Goal: Information Seeking & Learning: Learn about a topic

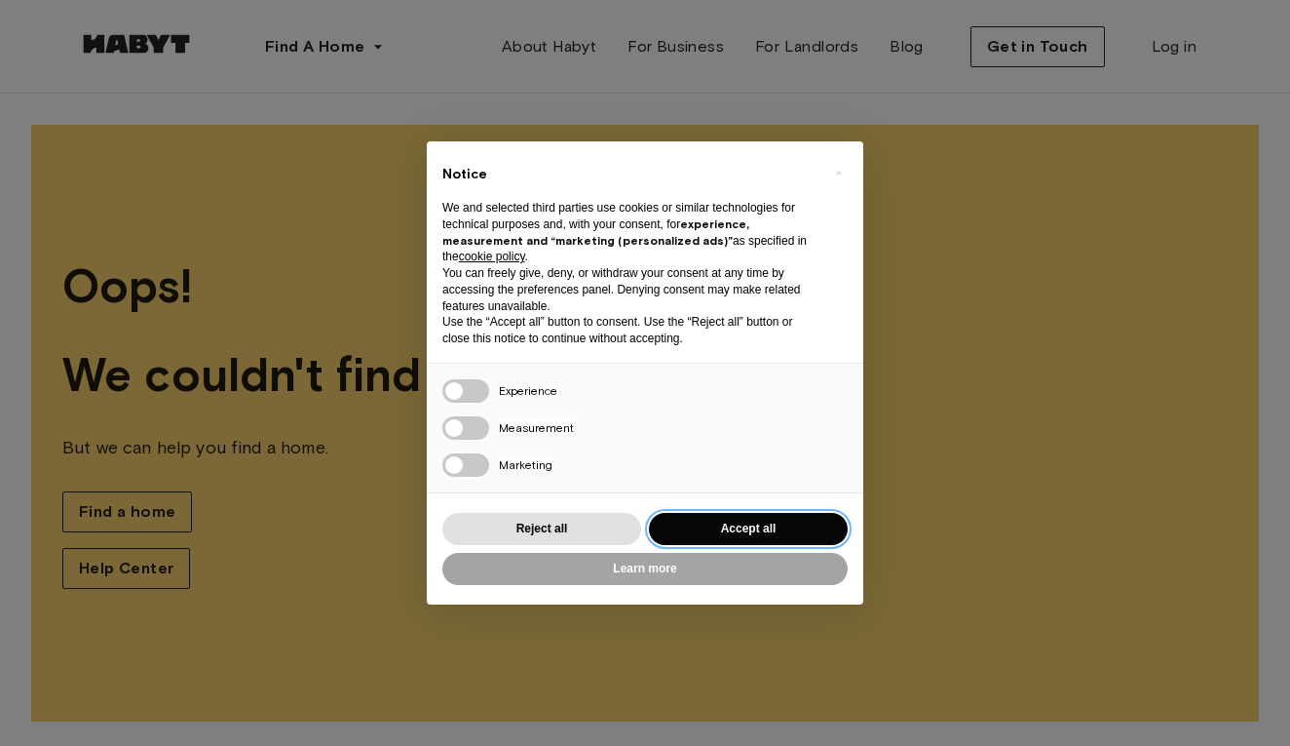
click at [753, 532] on button "Accept all" at bounding box center [748, 529] width 199 height 32
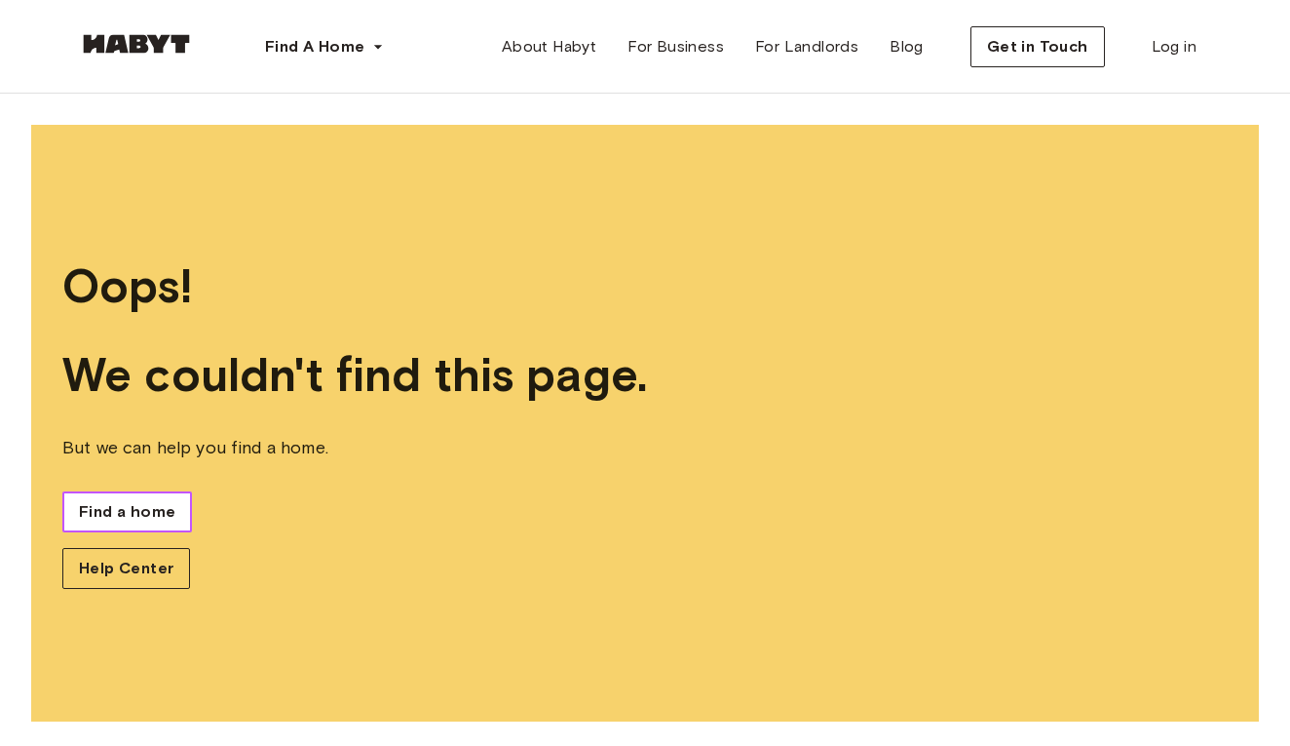
click at [111, 511] on span "Find a home" at bounding box center [127, 511] width 96 height 23
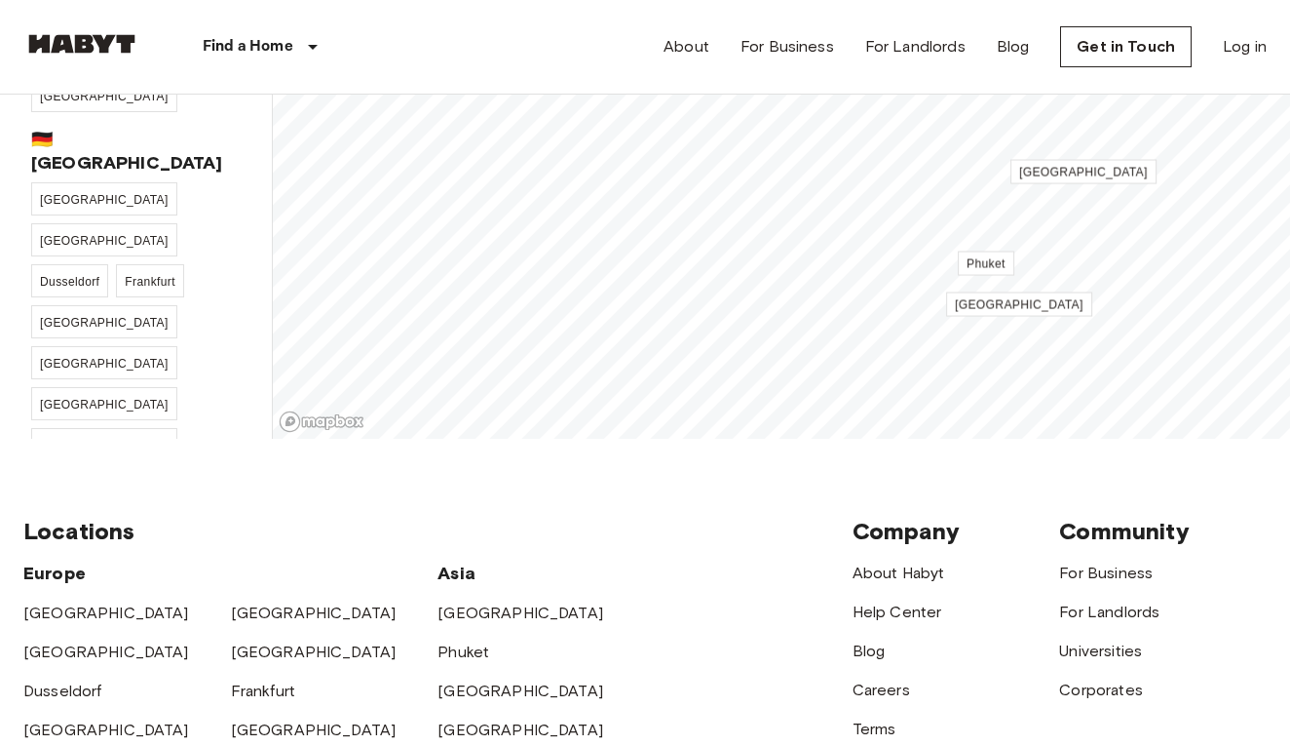
scroll to position [390, 0]
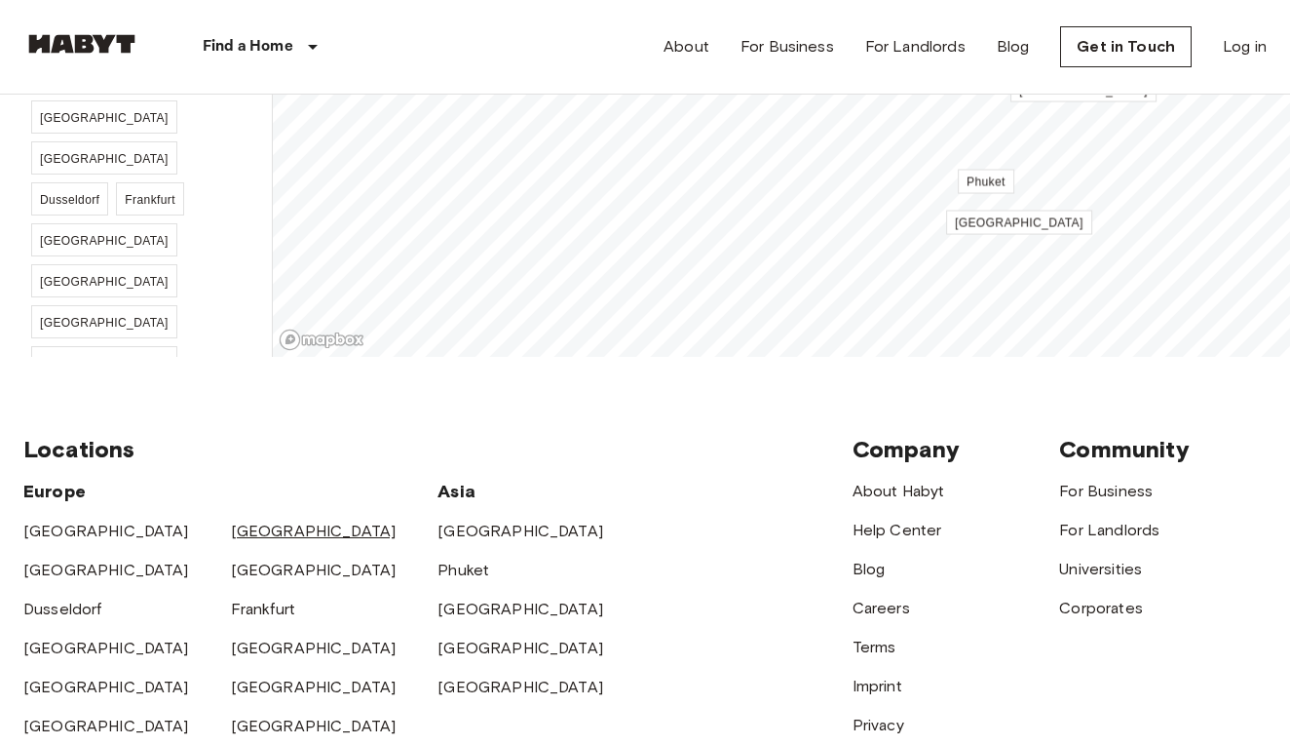
click at [258, 530] on link "[GEOGRAPHIC_DATA]" at bounding box center [314, 530] width 166 height 19
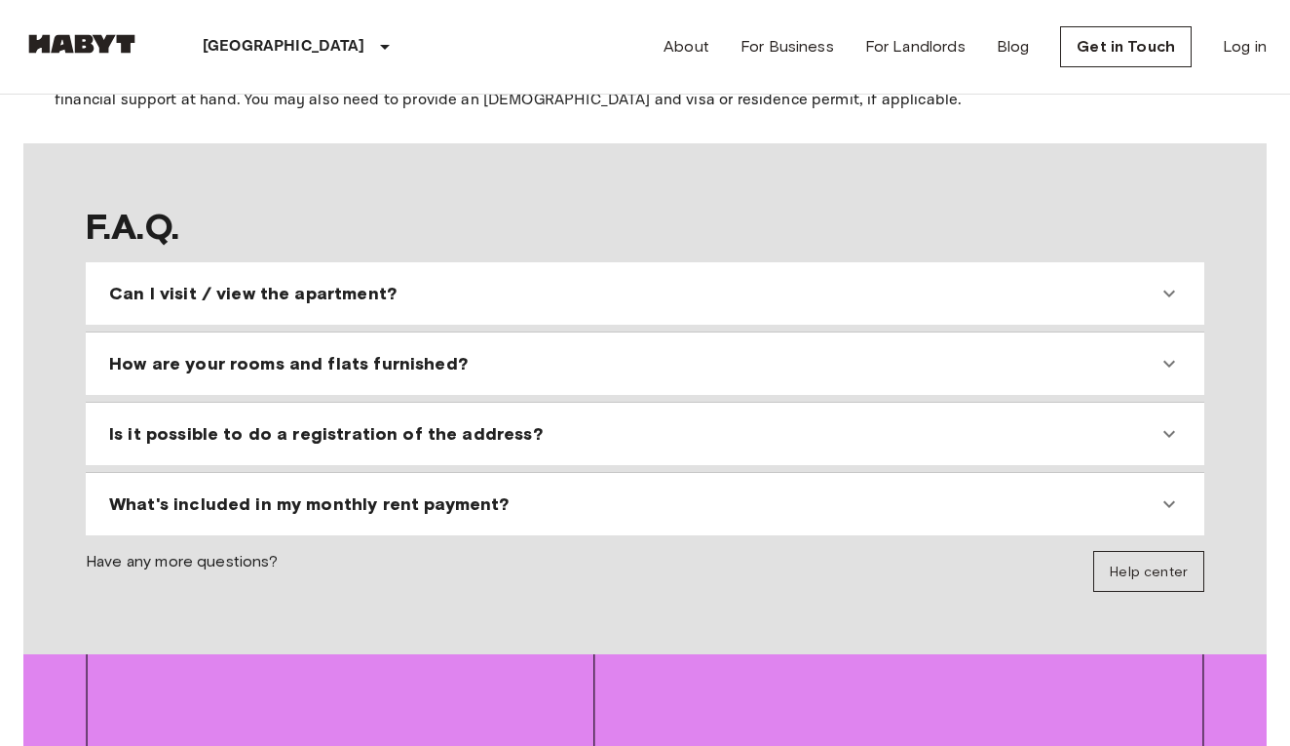
scroll to position [1791, 0]
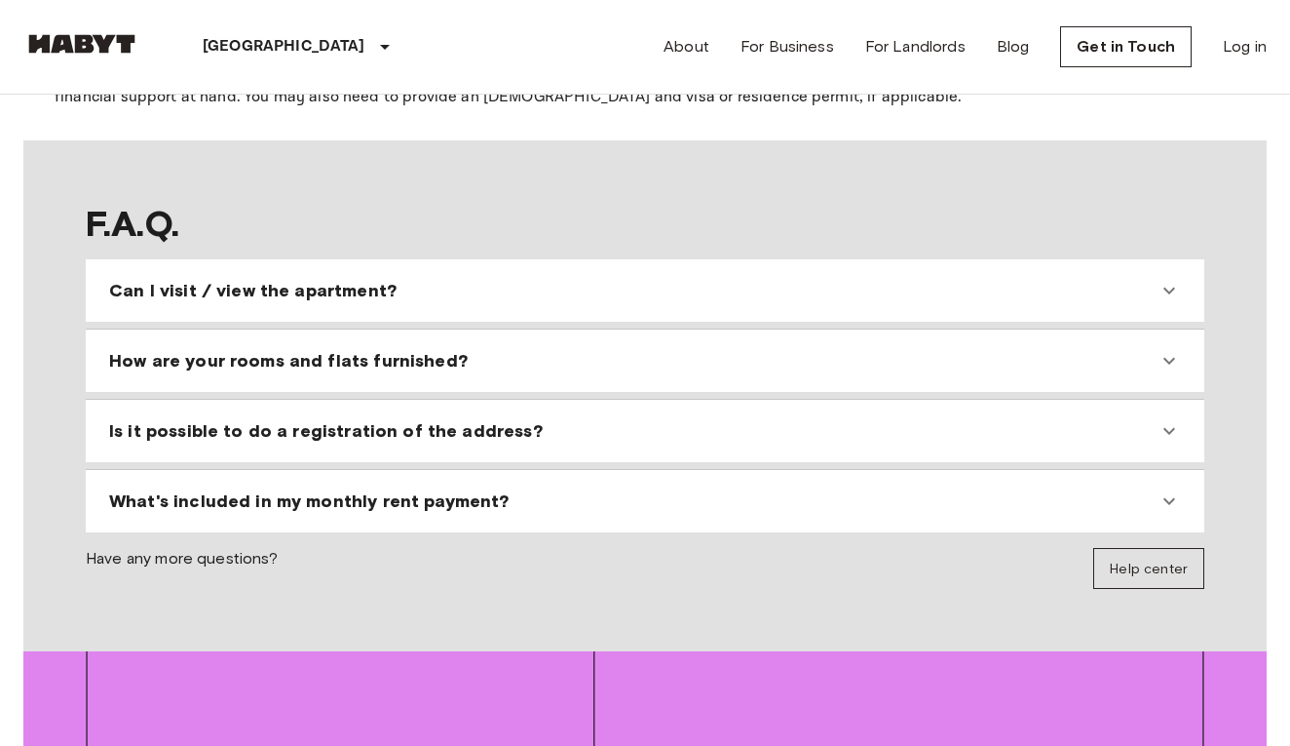
click at [812, 354] on div "How are your rooms and flats furnished?" at bounding box center [645, 360] width 1103 height 47
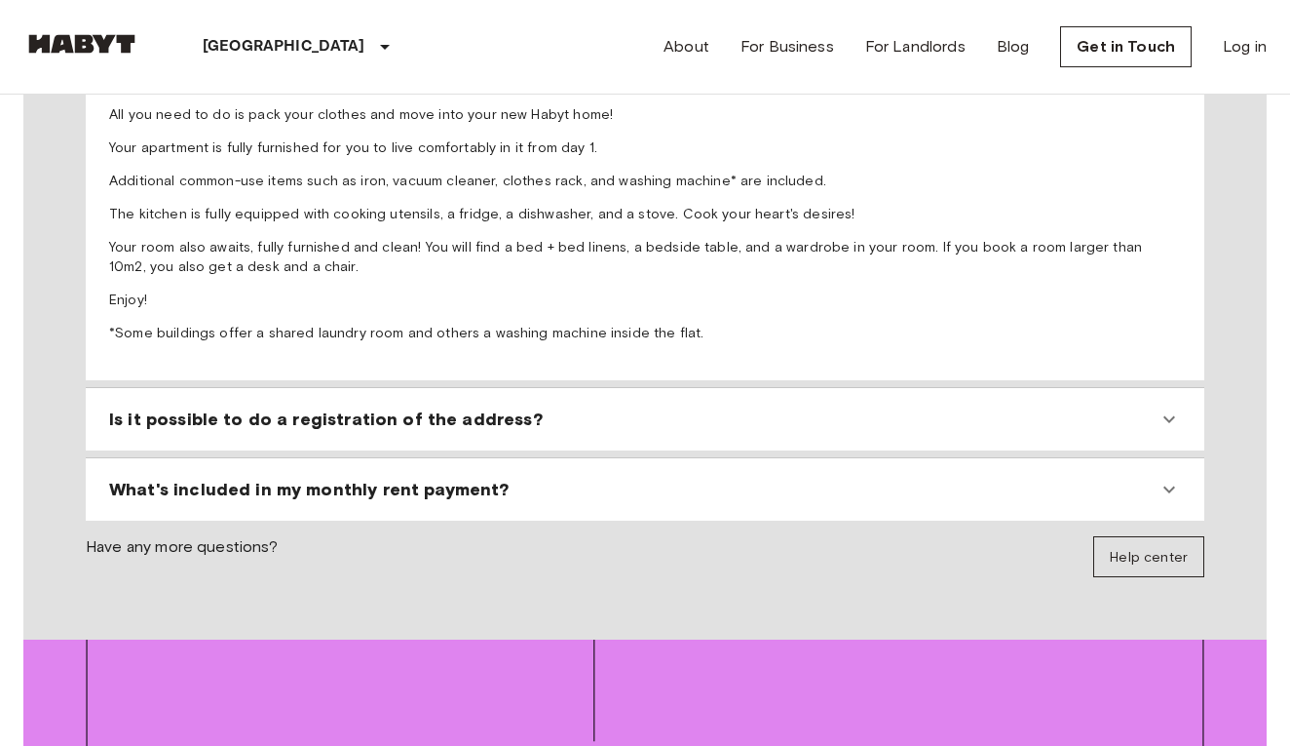
scroll to position [2096, 0]
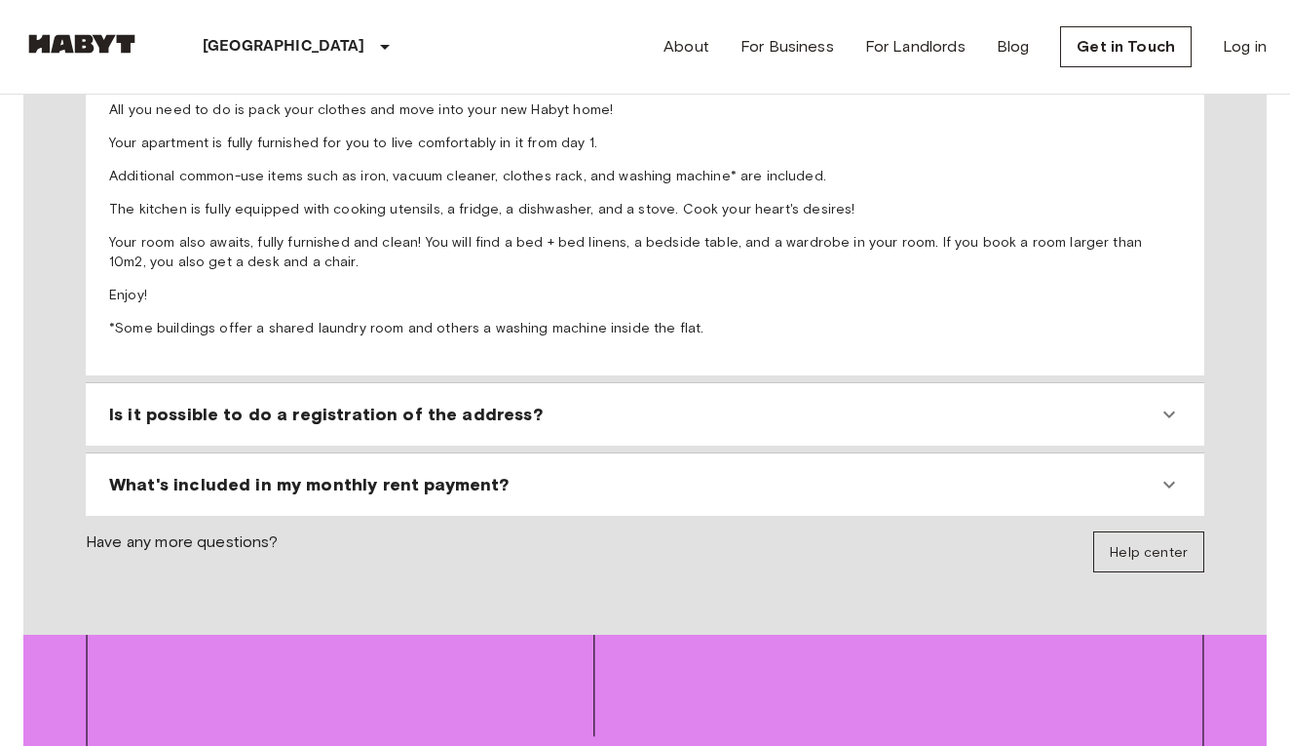
click at [818, 403] on div "Is it possible to do a registration of the address?" at bounding box center [633, 414] width 1049 height 23
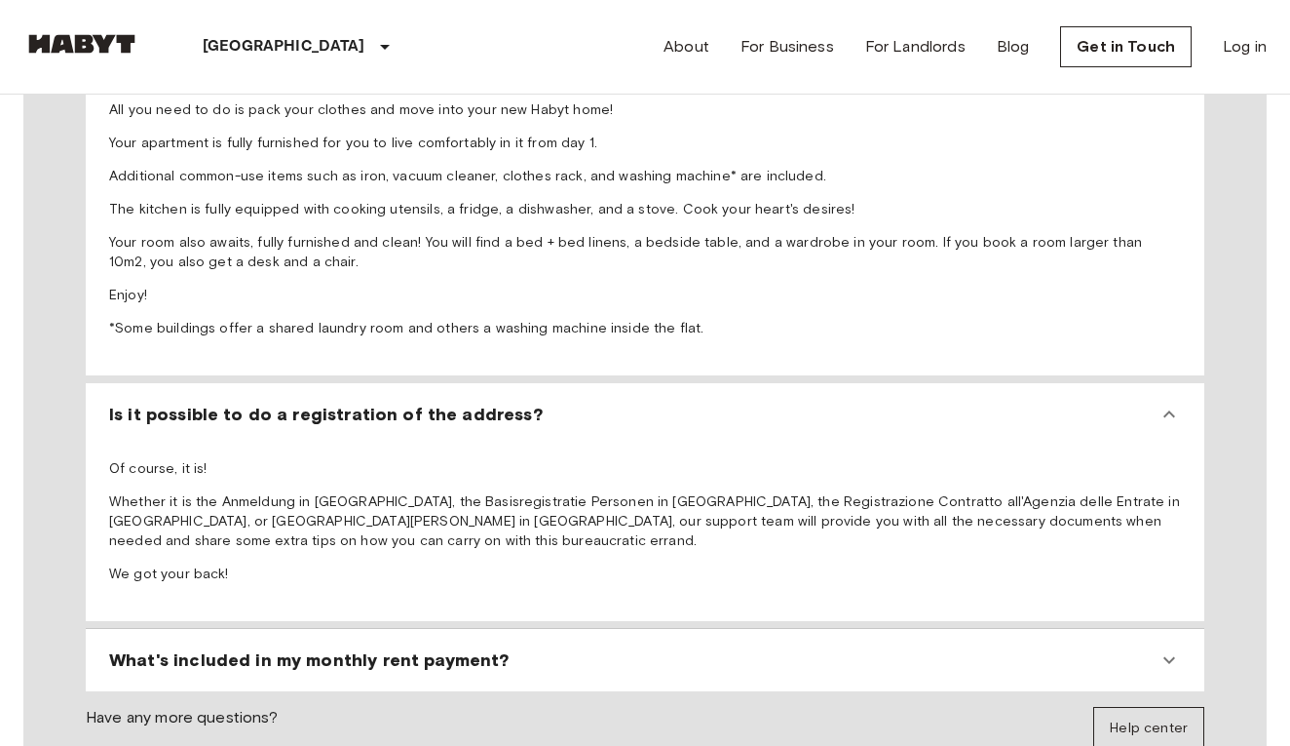
click at [826, 648] on div "What's included in my monthly rent payment?" at bounding box center [633, 659] width 1049 height 23
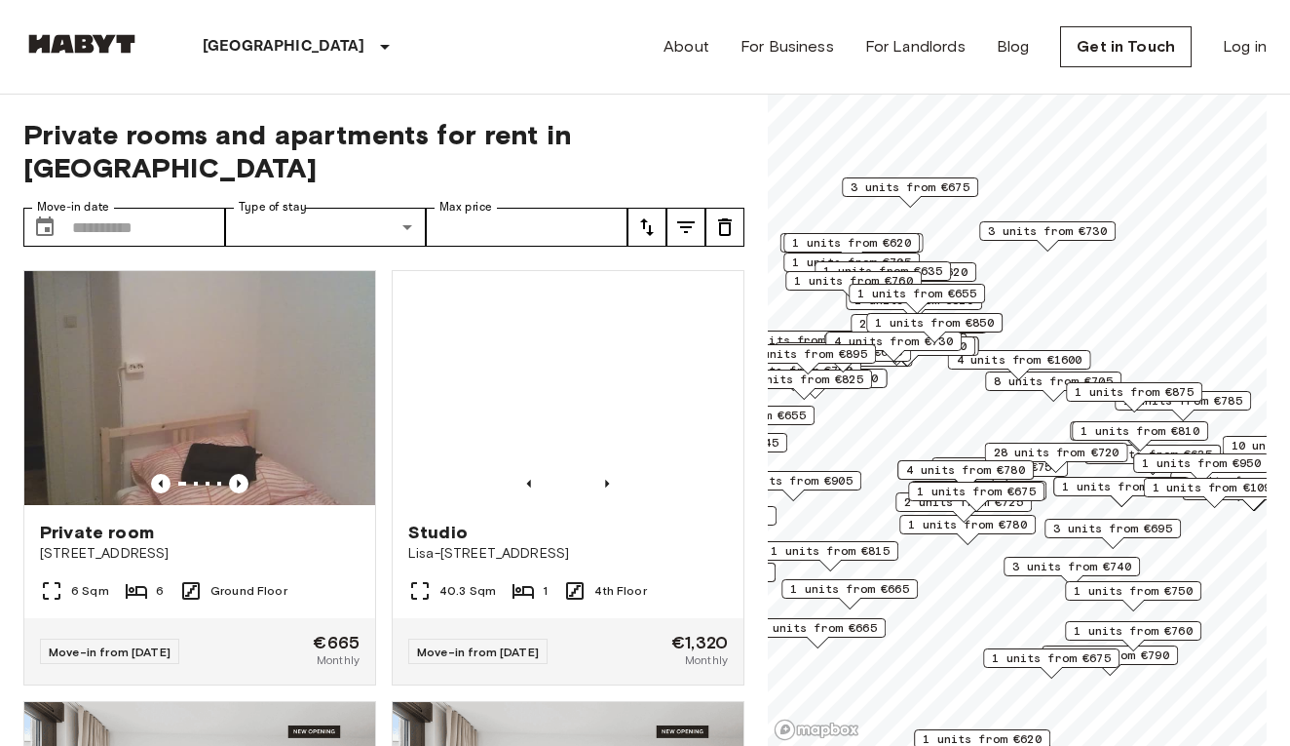
scroll to position [0, 0]
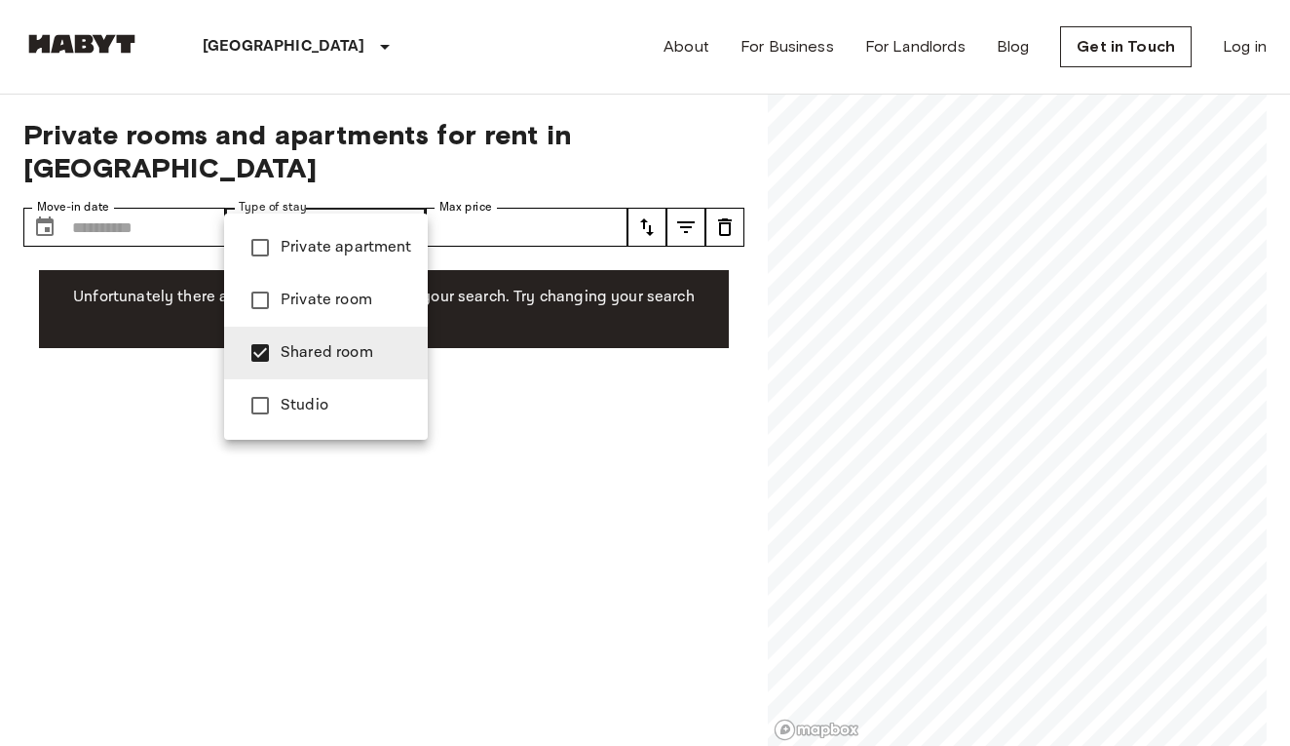
click at [485, 407] on div at bounding box center [645, 373] width 1290 height 746
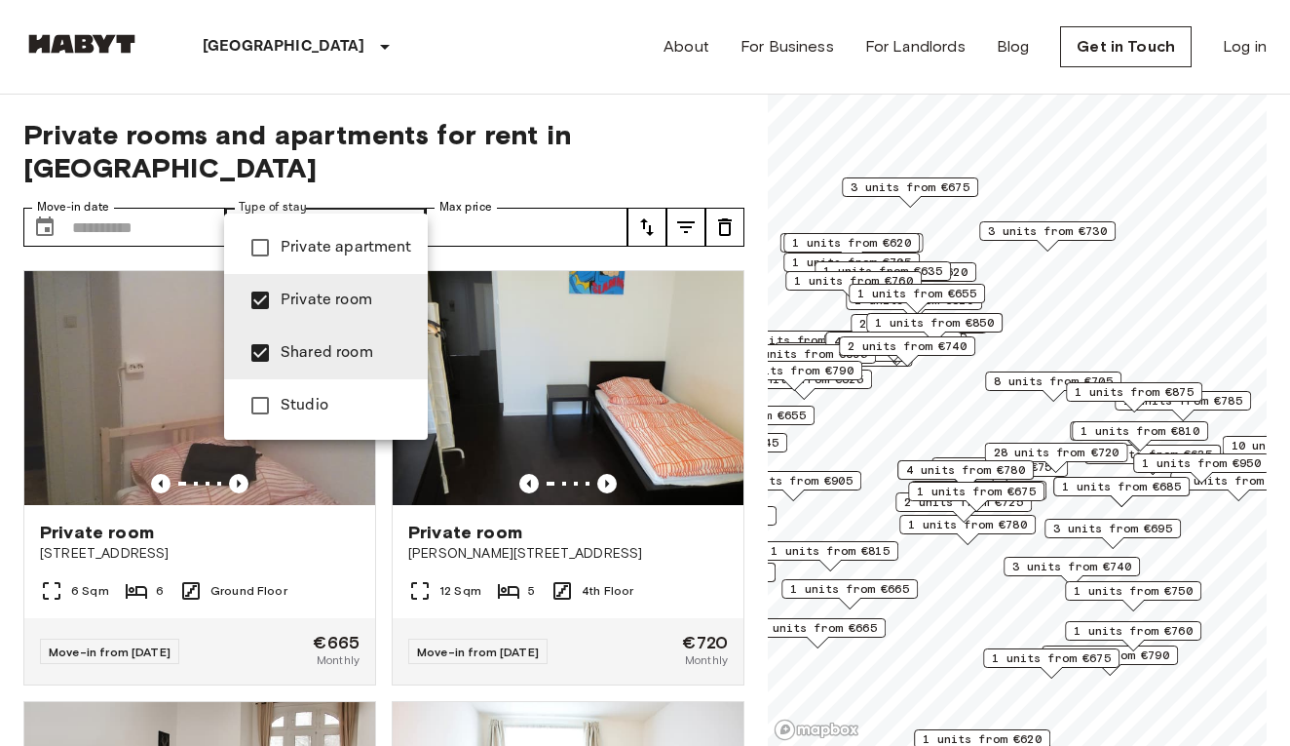
type input "**********"
click at [522, 225] on div at bounding box center [645, 373] width 1290 height 746
click at [557, 224] on div at bounding box center [645, 373] width 1290 height 746
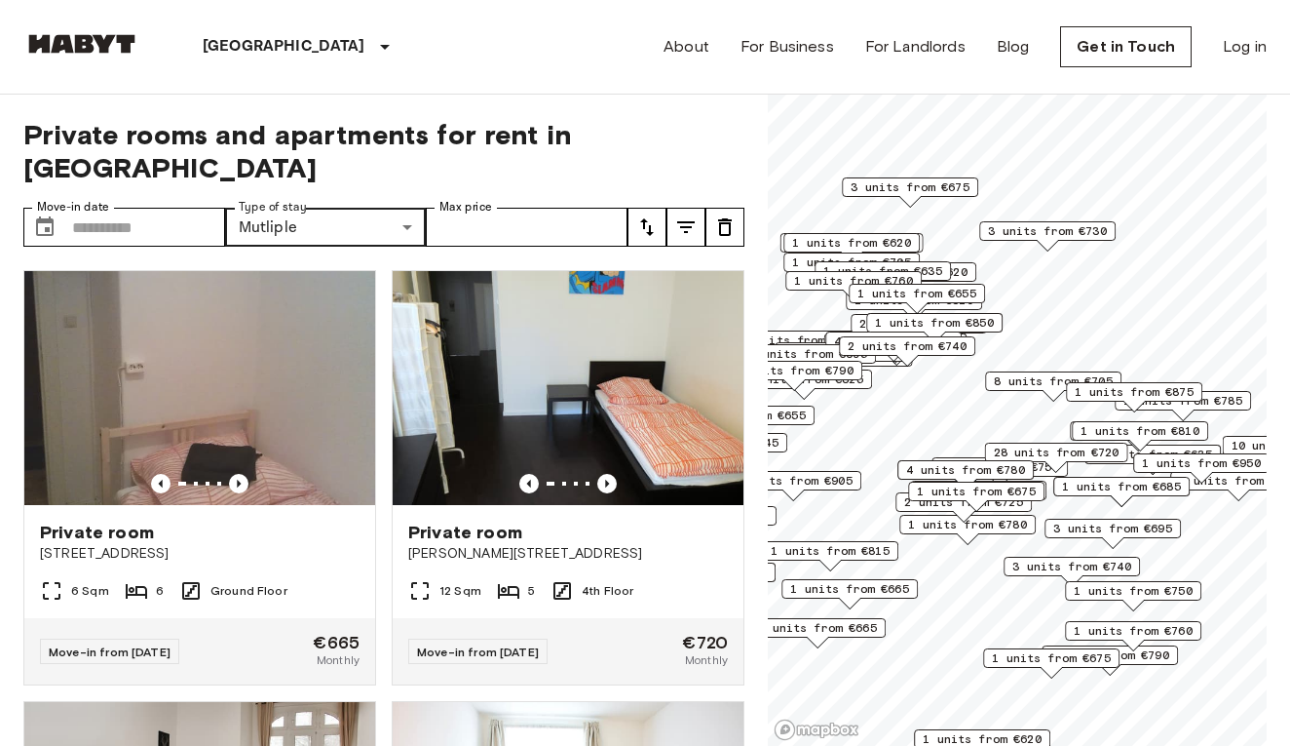
click at [557, 254] on div "Private room [PERSON_NAME][STREET_ADDRESS] 12 Sqm 5 4th Floor Move-in from [DAT…" at bounding box center [560, 469] width 368 height 431
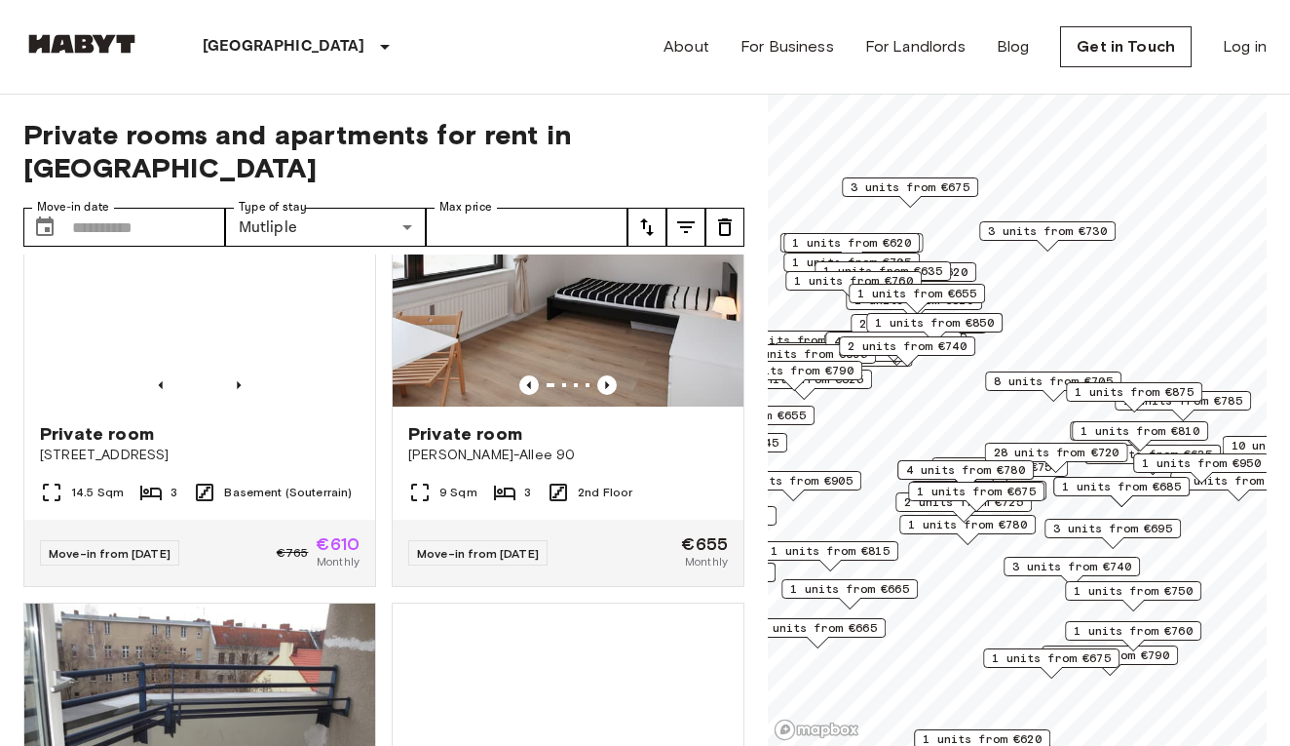
scroll to position [1413, 0]
